Goal: Task Accomplishment & Management: Use online tool/utility

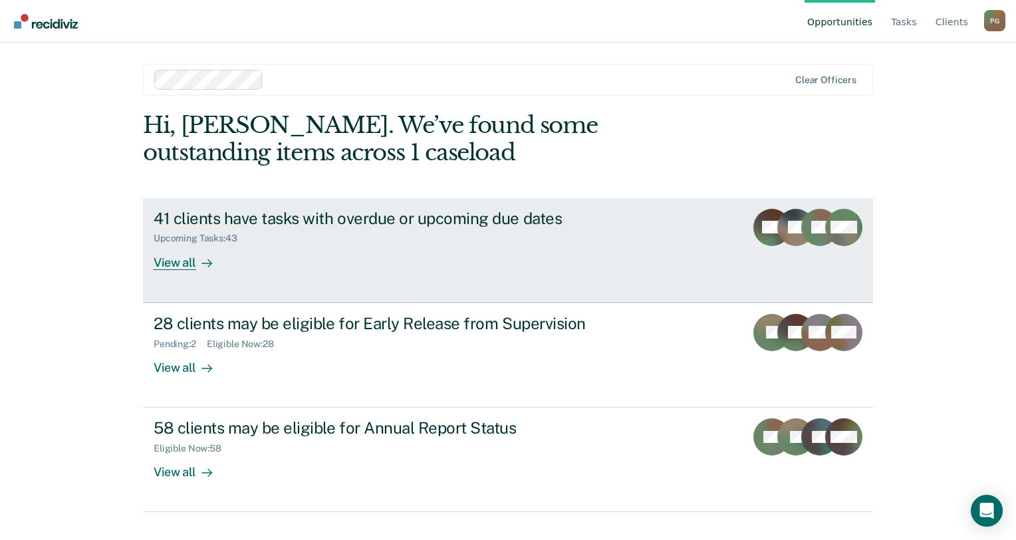
click at [418, 268] on div "41 clients have tasks with overdue or upcoming due dates Upcoming Tasks : 43 Vi…" at bounding box center [403, 239] width 499 height 61
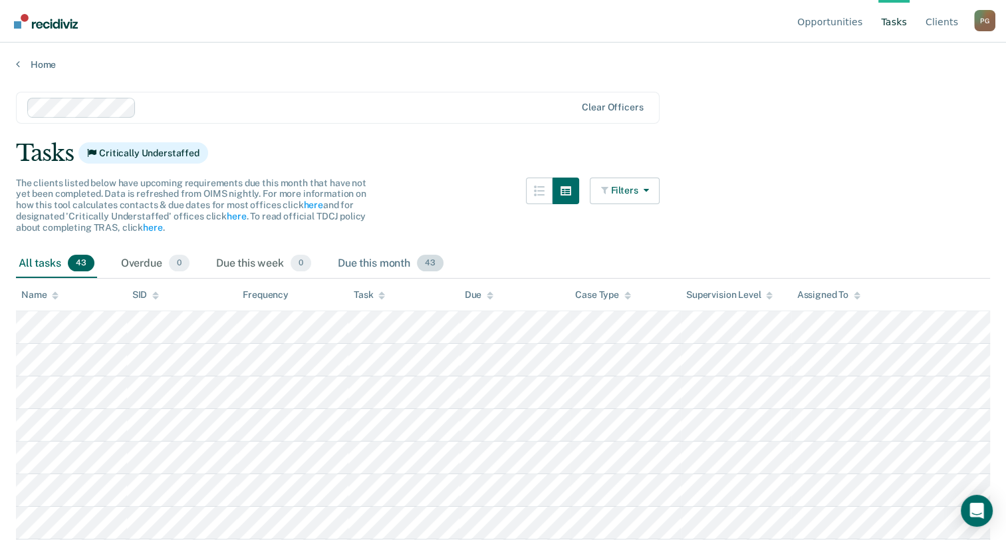
click at [422, 266] on span "43" at bounding box center [430, 263] width 27 height 17
click at [16, 66] on icon at bounding box center [18, 64] width 4 height 11
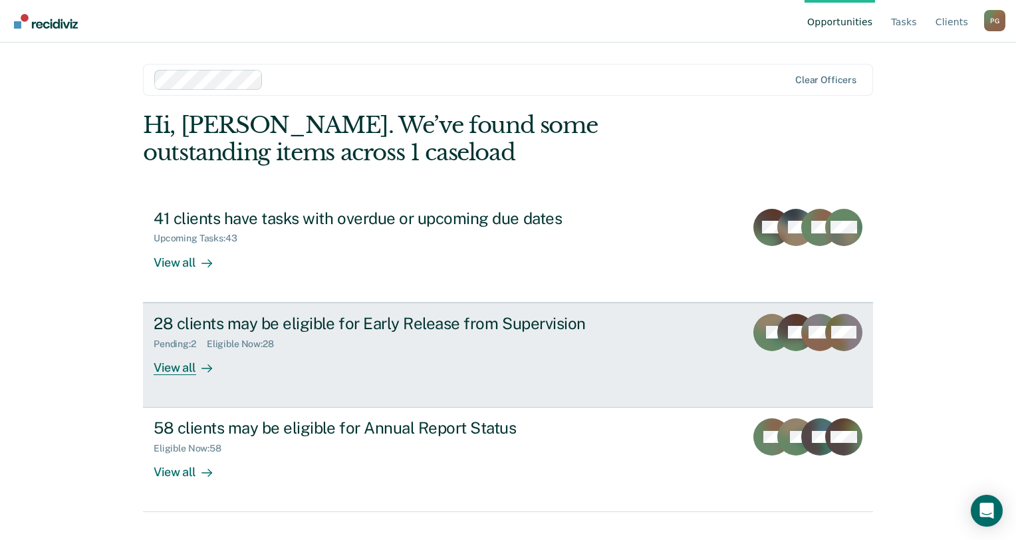
click at [221, 356] on div "View all" at bounding box center [191, 362] width 74 height 26
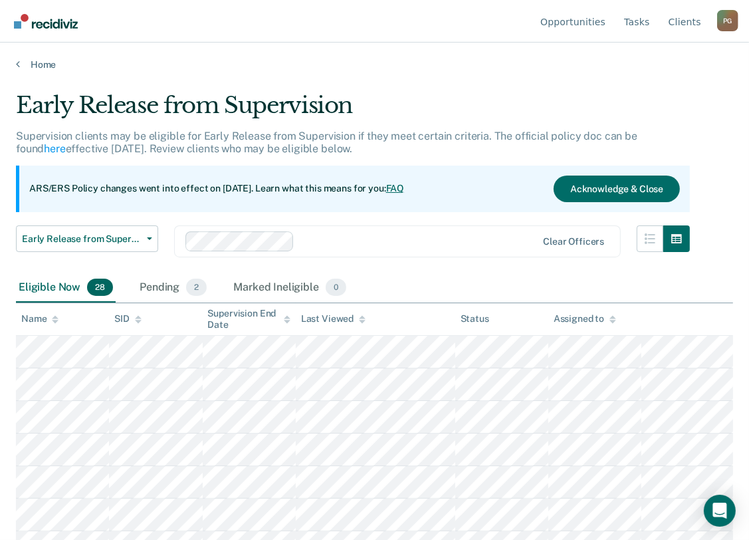
scroll to position [66, 0]
